Goal: Task Accomplishment & Management: Complete application form

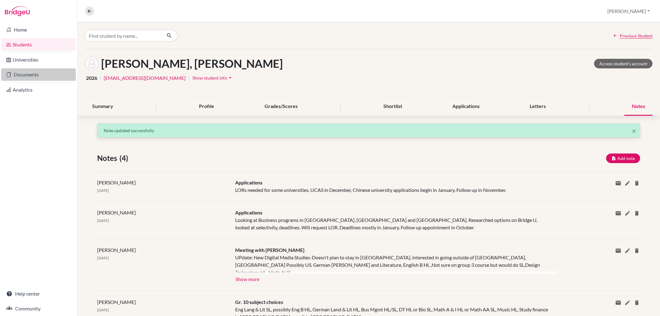
click at [9, 78] on icon at bounding box center [8, 74] width 5 height 7
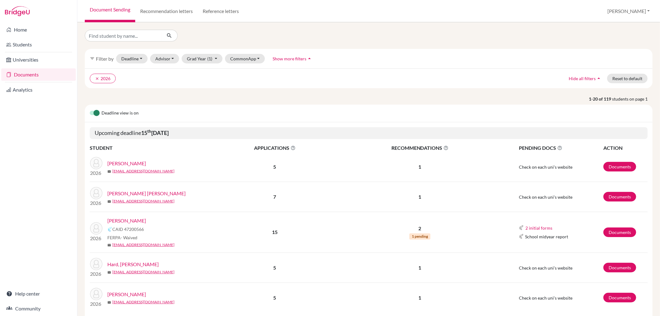
scroll to position [34, 0]
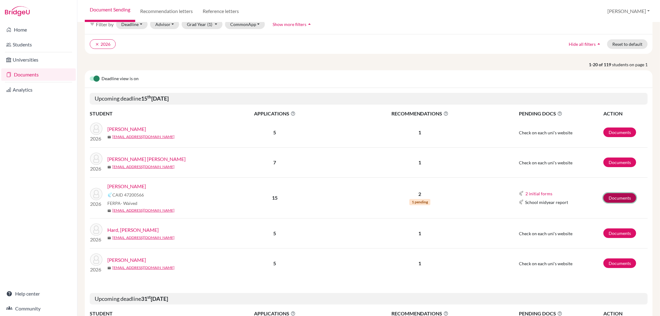
click at [615, 197] on link "Documents" at bounding box center [620, 198] width 33 height 10
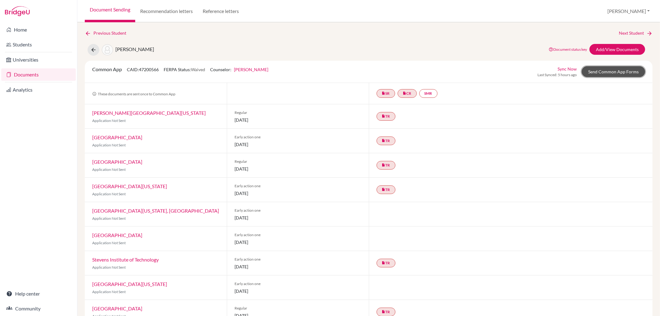
click at [608, 67] on link "Send Common App Forms" at bounding box center [613, 71] width 63 height 11
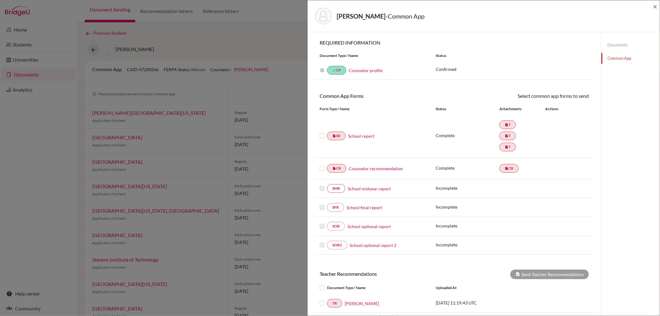
click at [373, 134] on link "School report" at bounding box center [361, 136] width 26 height 7
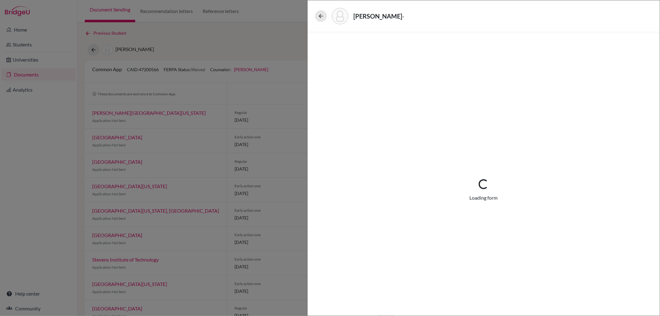
select select "3"
select select "662849"
select select "0"
select select "1"
select select "674455"
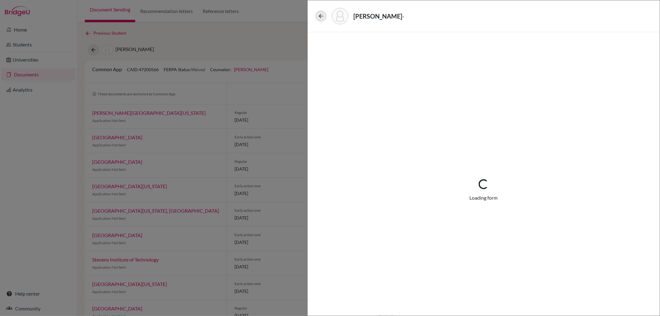
select select "682548"
select select "0"
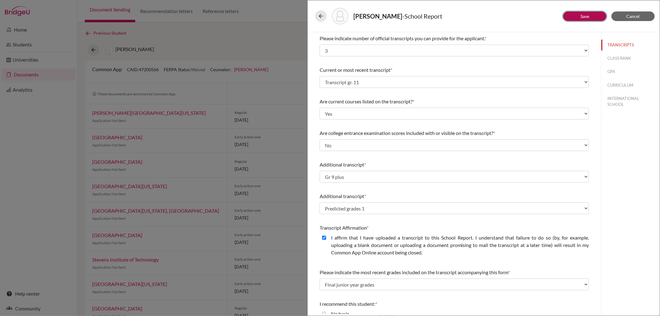
click at [581, 13] on button "Save" at bounding box center [584, 16] width 43 height 10
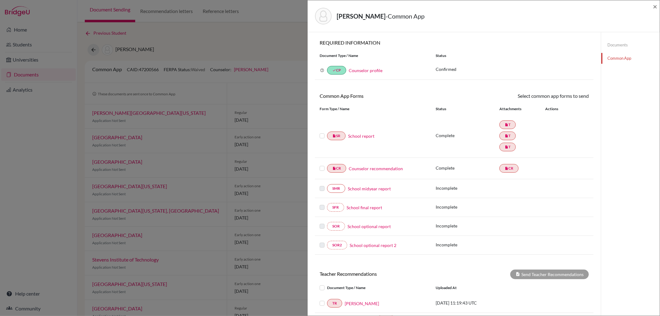
click at [323, 132] on label at bounding box center [322, 132] width 5 height 0
click at [0, 0] on input "checkbox" at bounding box center [0, 0] width 0 height 0
click at [372, 169] on link "Counselor recommendation" at bounding box center [376, 169] width 54 height 7
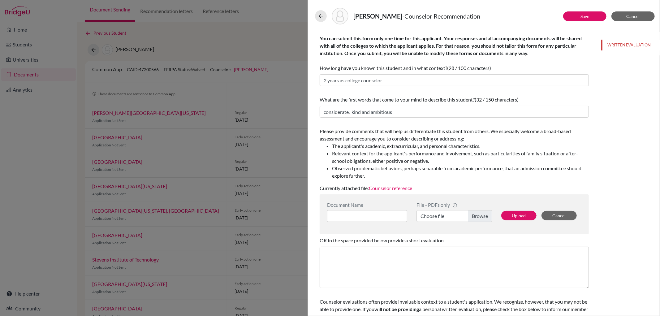
click at [397, 189] on link "Counselor reference" at bounding box center [390, 188] width 43 height 6
click at [583, 15] on link "Save" at bounding box center [585, 16] width 9 height 5
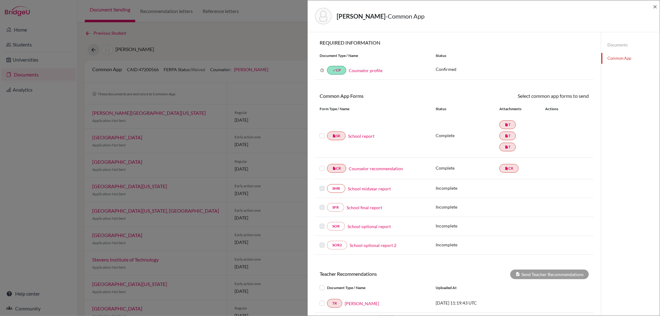
click at [322, 132] on label at bounding box center [322, 132] width 5 height 0
click at [0, 0] on input "checkbox" at bounding box center [0, 0] width 0 height 0
click at [323, 165] on label at bounding box center [322, 165] width 5 height 0
click at [0, 0] on input "checkbox" at bounding box center [0, 0] width 0 height 0
click at [581, 97] on link "Send" at bounding box center [576, 97] width 26 height 10
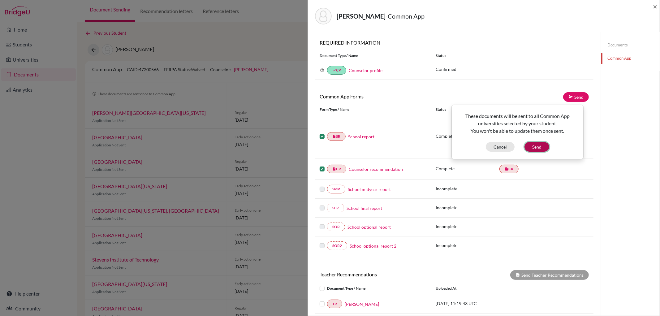
click at [537, 144] on button "Send" at bounding box center [537, 147] width 25 height 10
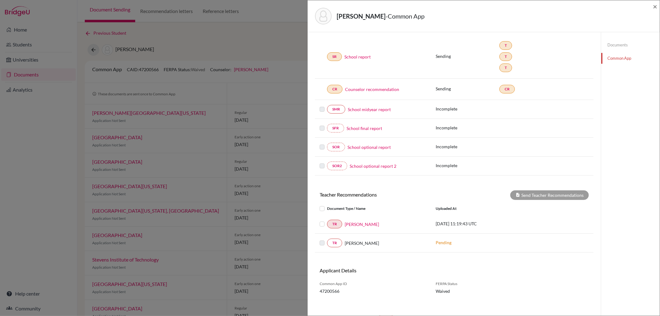
scroll to position [84, 0]
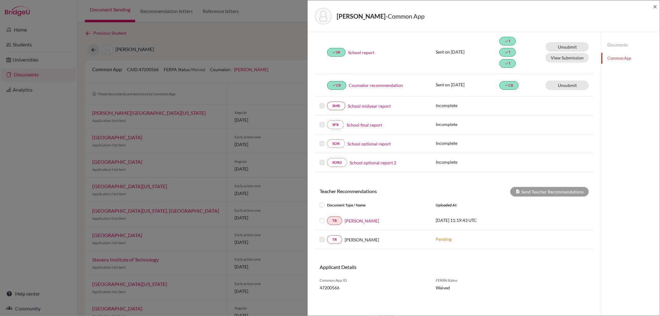
click at [327, 217] on label at bounding box center [327, 217] width 0 height 0
click at [0, 0] on input "checkbox" at bounding box center [0, 0] width 0 height 0
click at [534, 194] on button "Send Teacher Recommendations" at bounding box center [550, 192] width 79 height 10
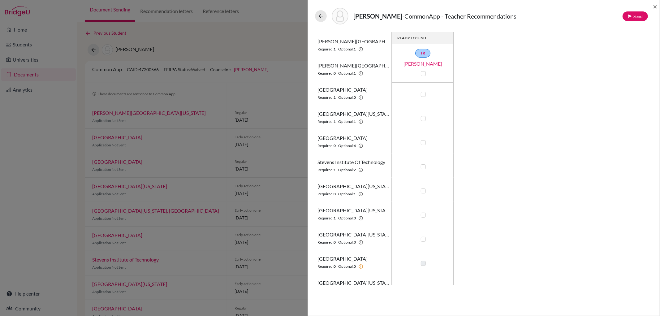
scroll to position [137, 0]
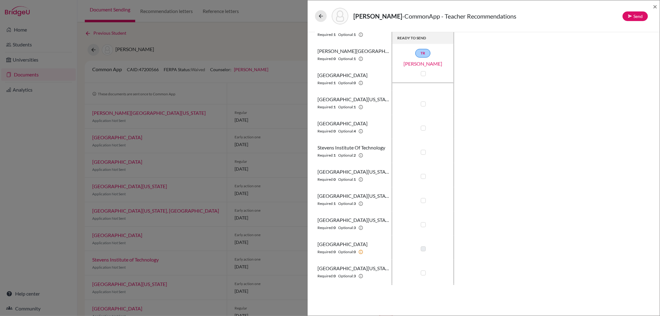
click at [423, 176] on label at bounding box center [423, 176] width 5 height 5
click at [423, 176] on input "checkbox" at bounding box center [422, 176] width 5 height 6
checkbox input "true"
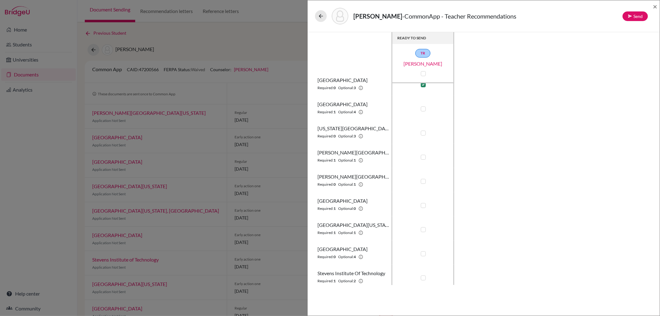
scroll to position [0, 0]
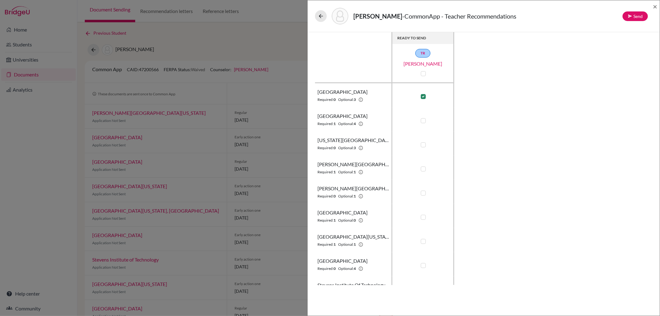
click at [425, 145] on label at bounding box center [423, 144] width 5 height 5
click at [424, 145] on input "checkbox" at bounding box center [422, 144] width 5 height 6
checkbox input "true"
click at [636, 12] on button "Send" at bounding box center [635, 16] width 25 height 10
click at [620, 53] on button "Send" at bounding box center [613, 54] width 25 height 10
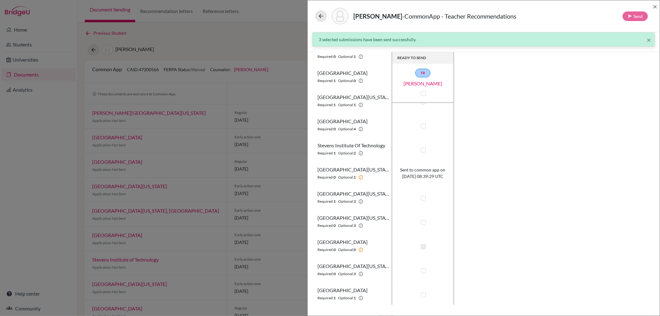
scroll to position [160, 0]
click at [658, 7] on div "[PERSON_NAME] - CommonApp - Teacher Recommendations Send ×" at bounding box center [484, 16] width 352 height 32
click at [655, 4] on span "×" at bounding box center [655, 6] width 4 height 9
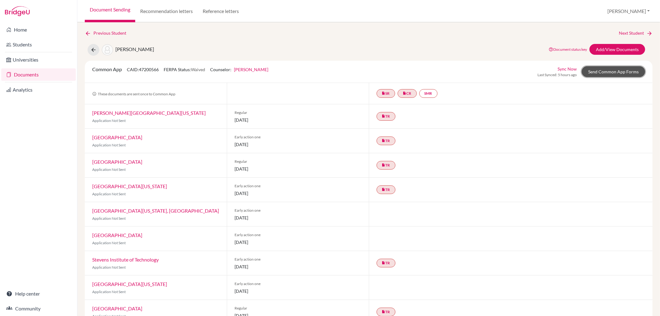
click at [616, 70] on link "Send Common App Forms" at bounding box center [613, 71] width 63 height 11
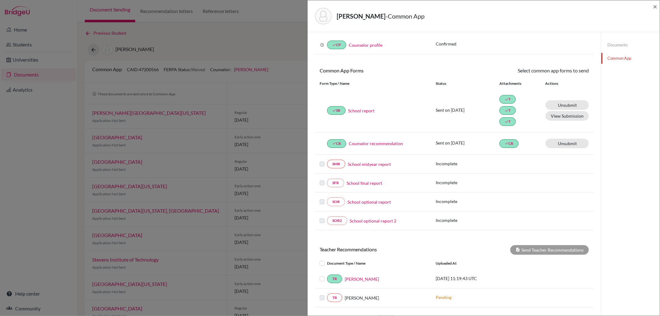
scroll to position [85, 0]
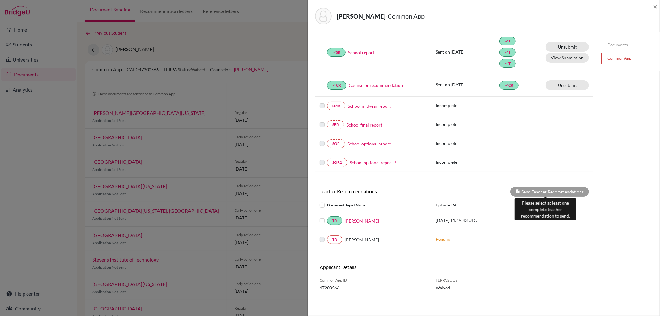
click at [537, 190] on div "Send Teacher Recommendations" at bounding box center [550, 192] width 79 height 10
click at [327, 217] on label at bounding box center [327, 217] width 0 height 0
click at [0, 0] on input "checkbox" at bounding box center [0, 0] width 0 height 0
click at [550, 191] on button "Send Teacher Recommendations" at bounding box center [550, 192] width 79 height 10
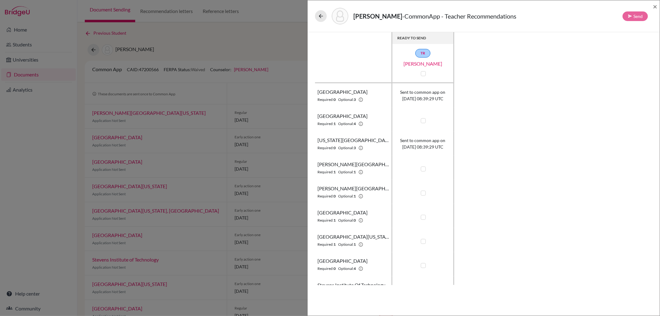
click at [658, 4] on div "[PERSON_NAME] - CommonApp - Teacher Recommendations Send ×" at bounding box center [484, 16] width 352 height 32
click at [654, 6] on span "×" at bounding box center [655, 6] width 4 height 9
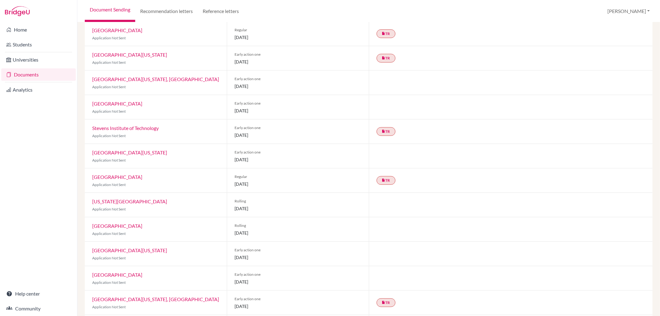
scroll to position [137, 0]
